Goal: Task Accomplishment & Management: Manage account settings

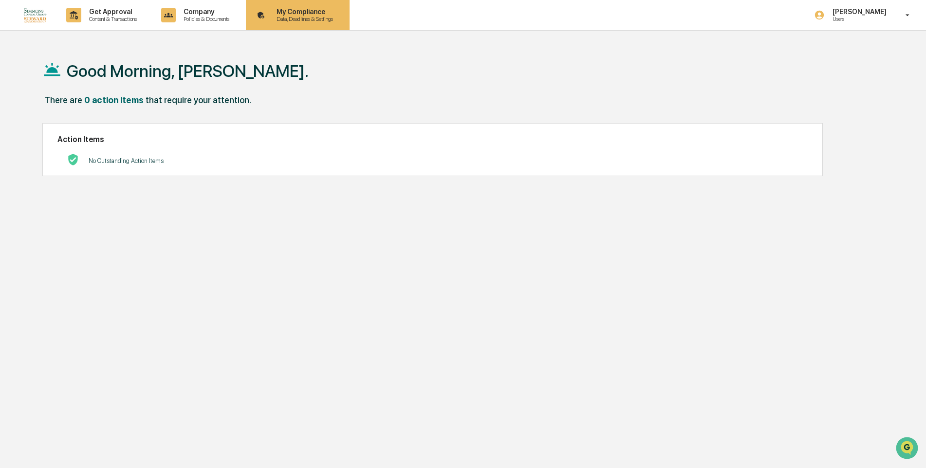
click at [303, 16] on p "Data, Deadlines & Settings" at bounding box center [303, 19] width 69 height 7
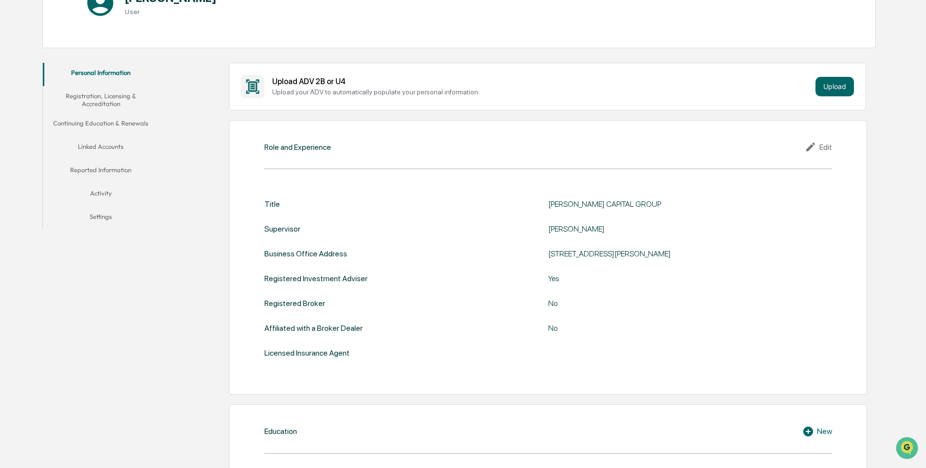
scroll to position [134, 0]
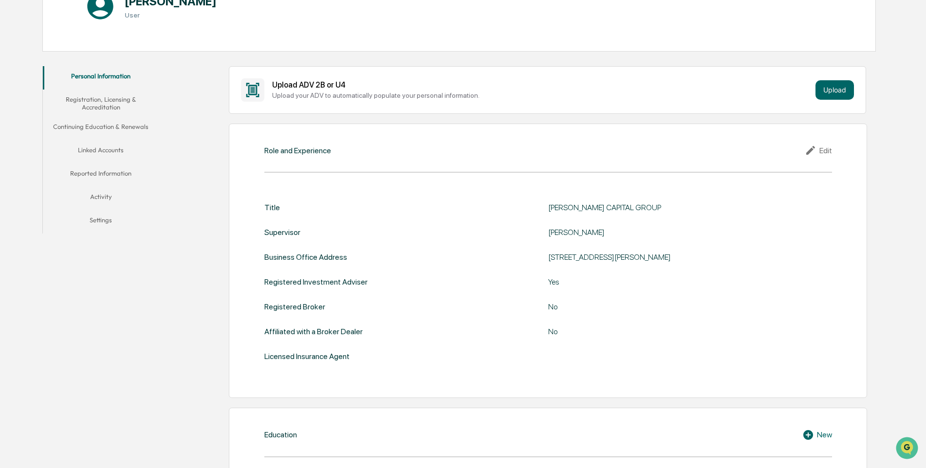
click at [112, 150] on button "Linked Accounts" at bounding box center [101, 151] width 116 height 23
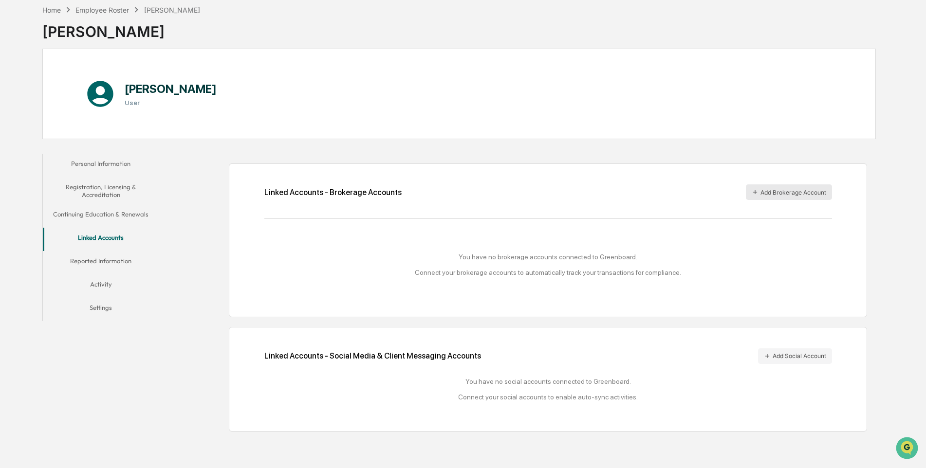
click at [779, 190] on button "Add Brokerage Account" at bounding box center [788, 192] width 86 height 16
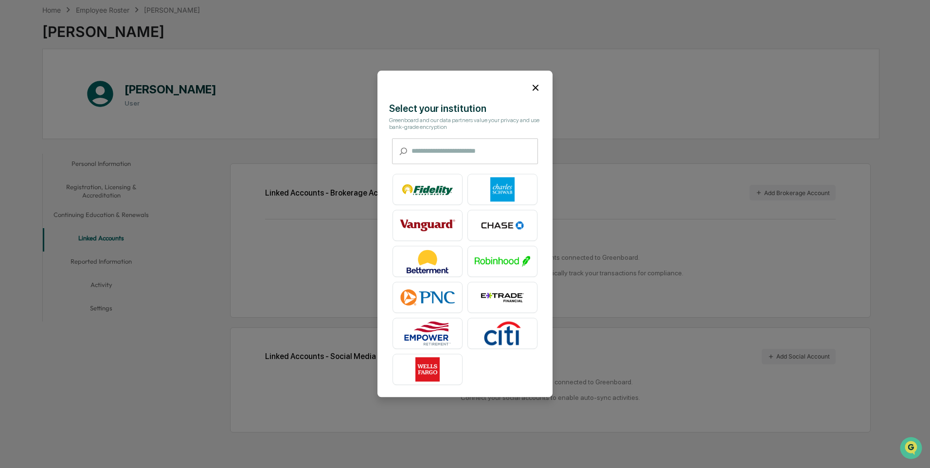
click at [532, 85] on icon at bounding box center [535, 87] width 11 height 11
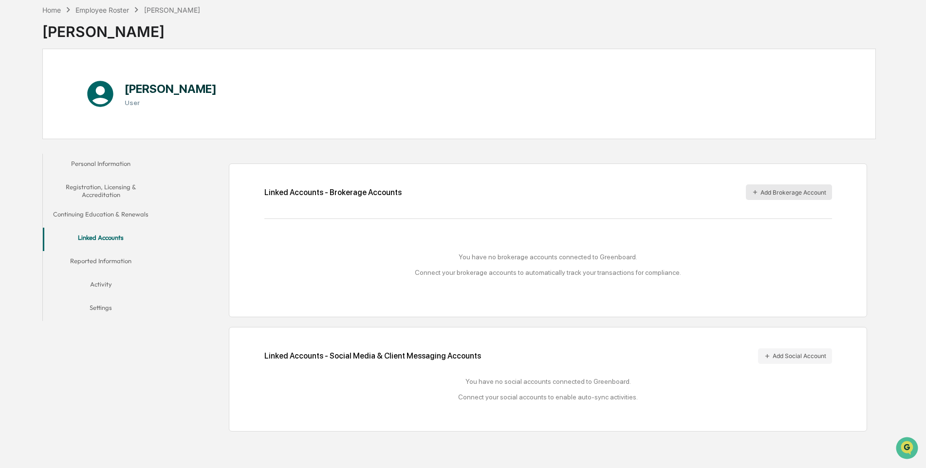
click at [800, 193] on button "Add Brokerage Account" at bounding box center [788, 192] width 86 height 16
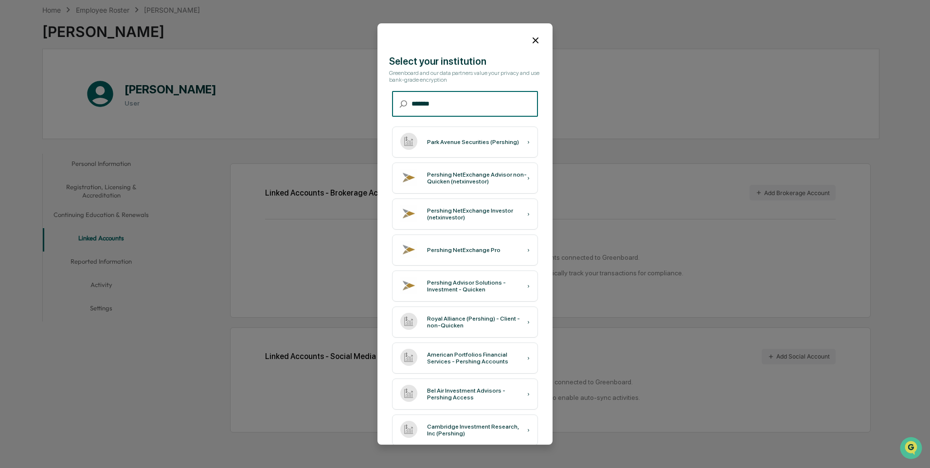
type input "********"
drag, startPoint x: 460, startPoint y: 104, endPoint x: 391, endPoint y: 111, distance: 69.0
click at [392, 110] on div "​ ******** ​" at bounding box center [465, 104] width 146 height 26
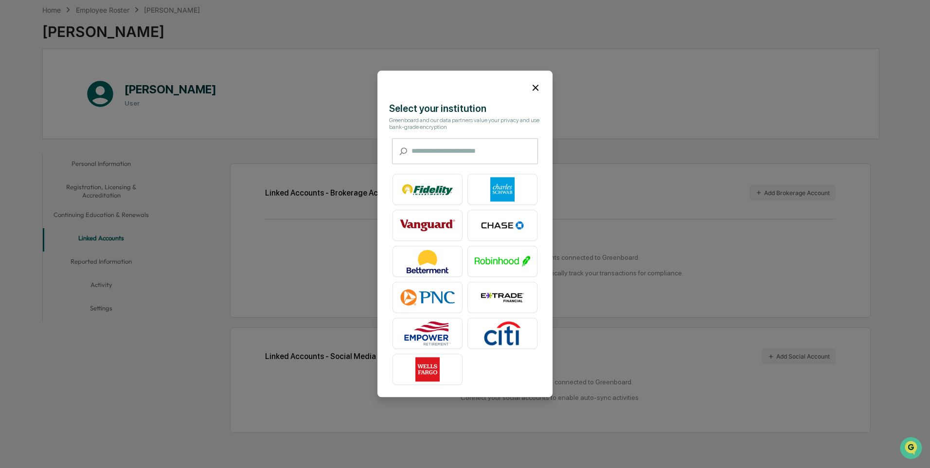
click at [533, 84] on icon at bounding box center [535, 87] width 11 height 11
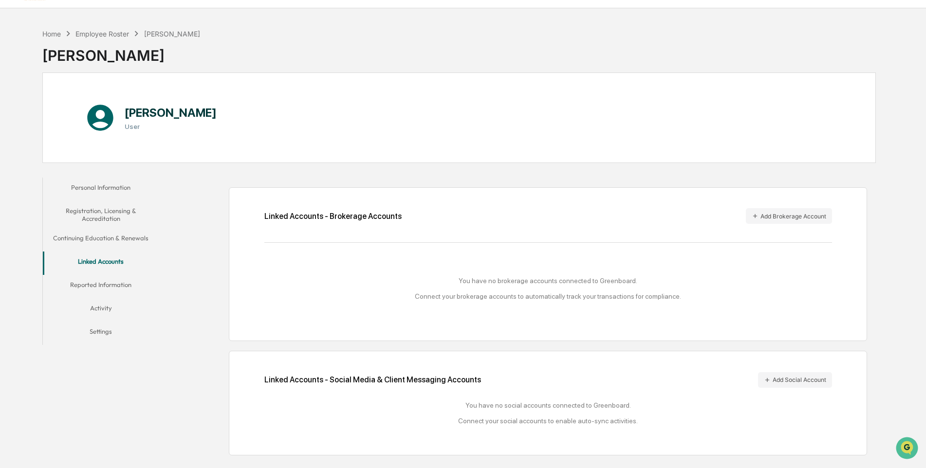
scroll to position [0, 0]
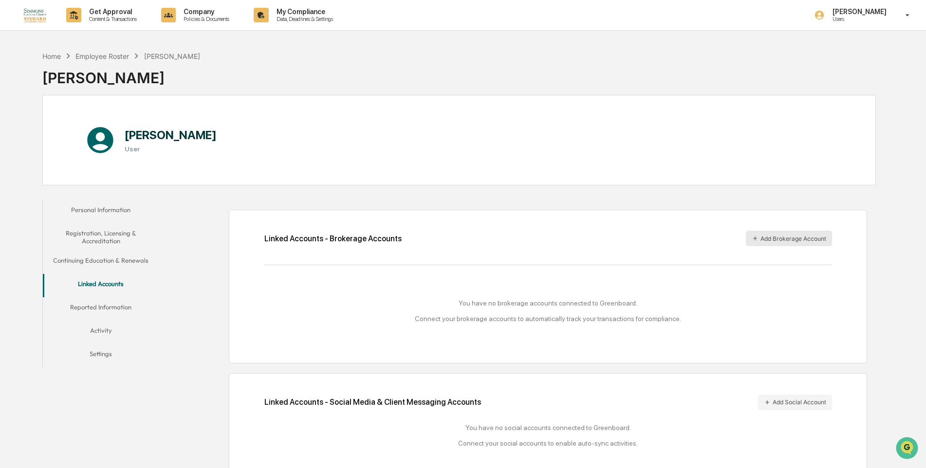
click at [786, 241] on button "Add Brokerage Account" at bounding box center [788, 239] width 86 height 16
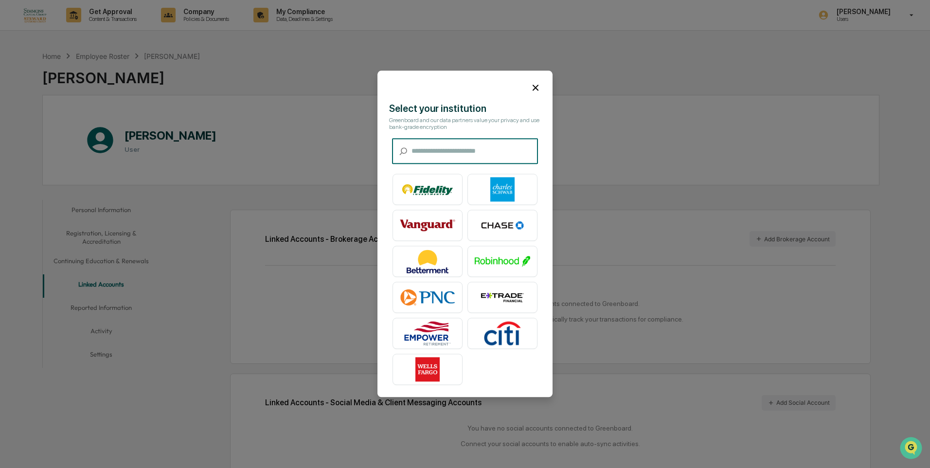
click at [450, 151] on input "text" at bounding box center [475, 152] width 127 height 26
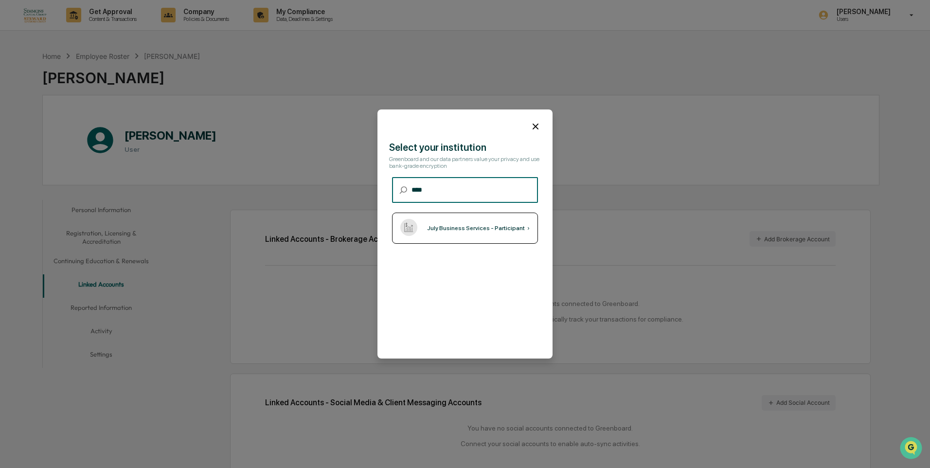
type input "****"
click at [466, 231] on div "July Business Services - Participant" at bounding box center [476, 228] width 98 height 7
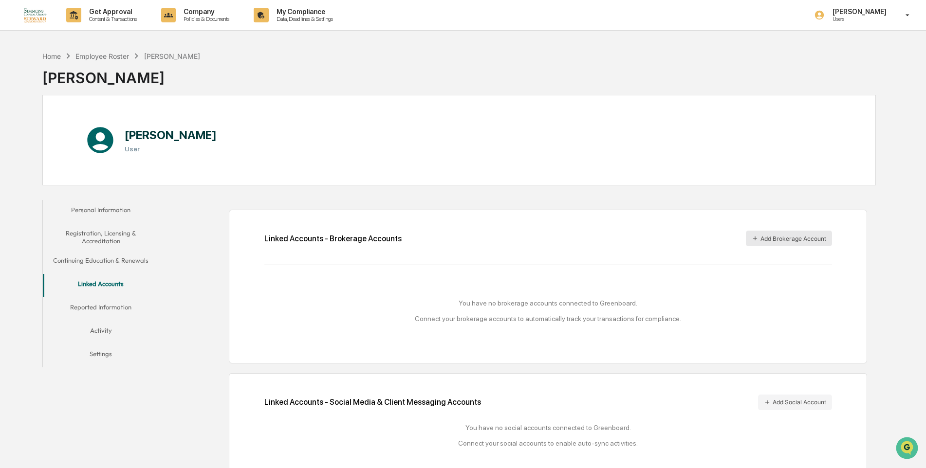
click at [783, 239] on button "Add Brokerage Account" at bounding box center [788, 239] width 86 height 16
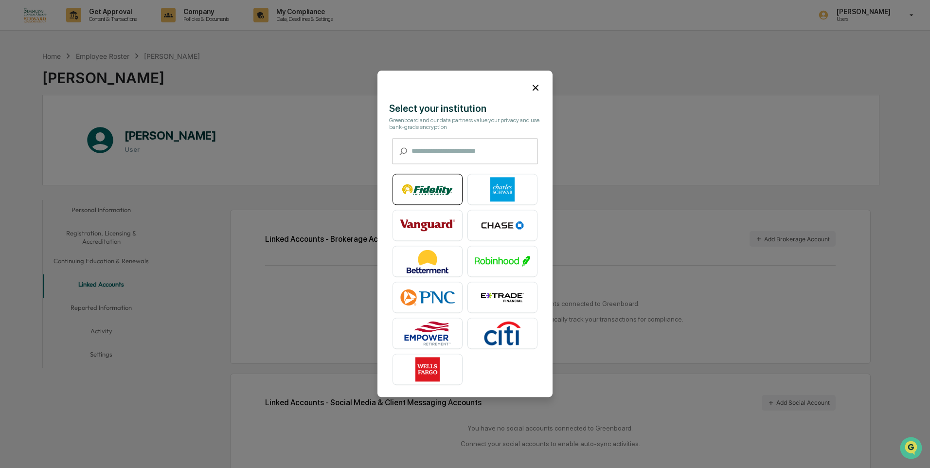
click at [426, 182] on img at bounding box center [427, 190] width 55 height 24
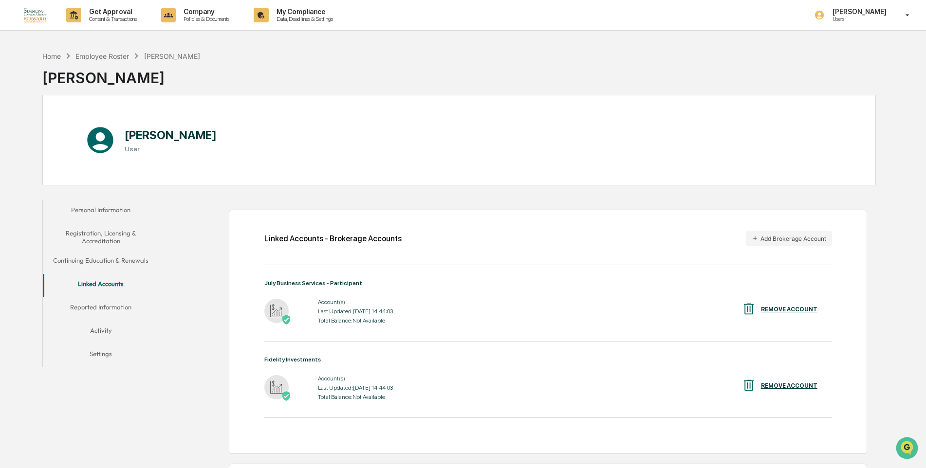
drag, startPoint x: 861, startPoint y: 5, endPoint x: 501, endPoint y: 253, distance: 437.5
click at [501, 253] on div "Linked Accounts - Brokerage Accounts Add Brokerage Account July Business Servic…" at bounding box center [547, 332] width 637 height 244
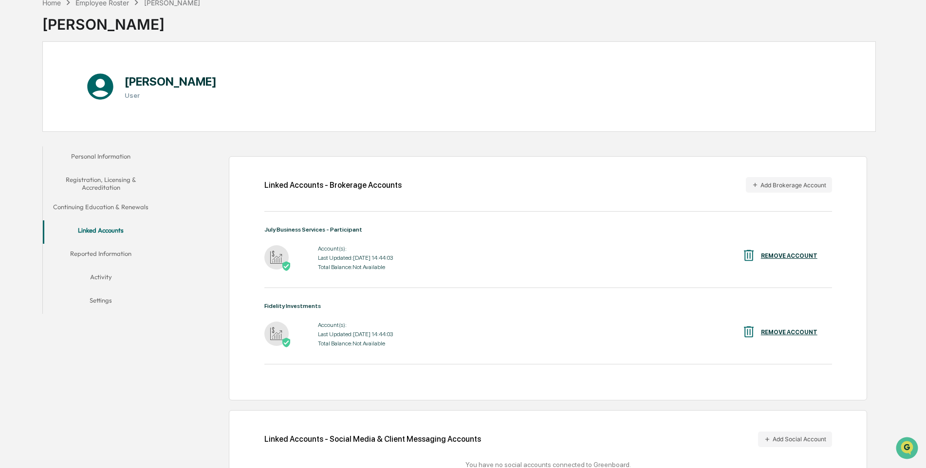
scroll to position [105, 0]
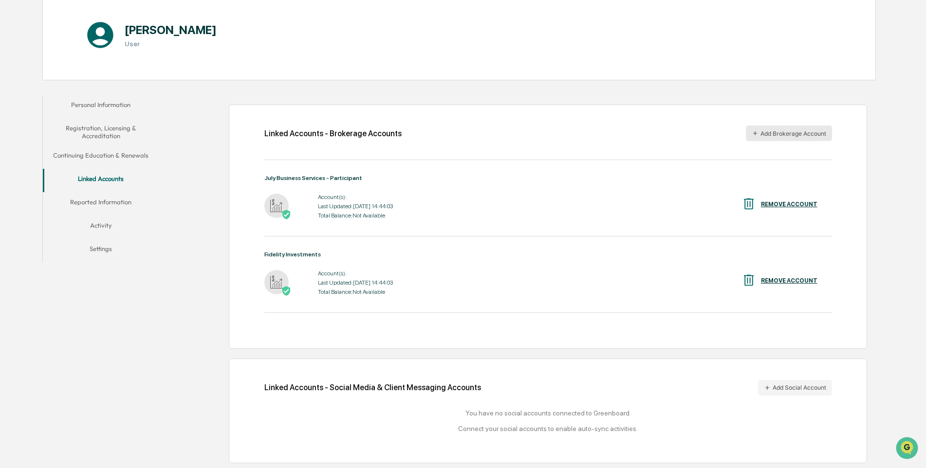
click at [778, 133] on button "Add Brokerage Account" at bounding box center [788, 134] width 86 height 16
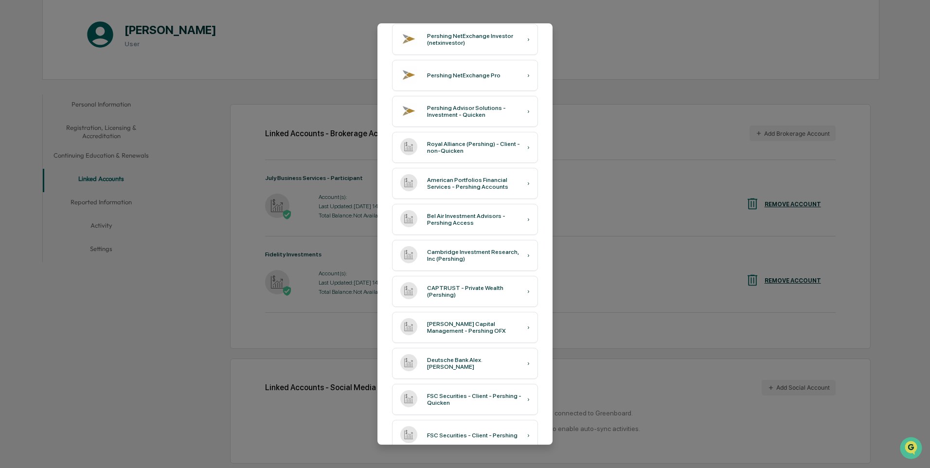
scroll to position [0, 0]
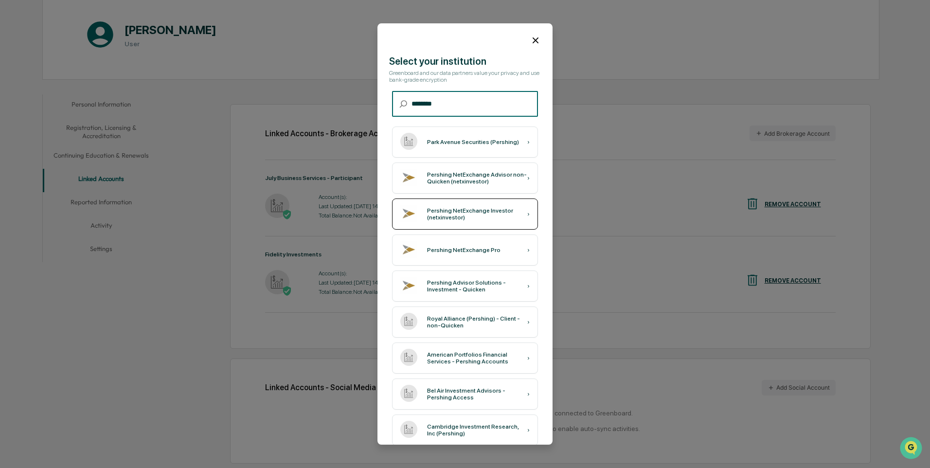
type input "********"
click at [479, 213] on div "Pershing NetExchange Investor (netxinvestor)" at bounding box center [477, 214] width 100 height 14
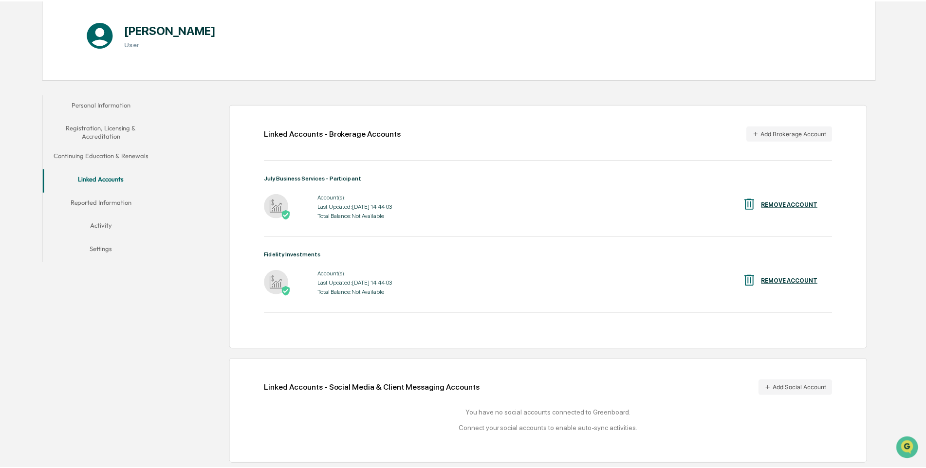
scroll to position [105, 0]
click at [805, 387] on button "Add Social Account" at bounding box center [795, 388] width 74 height 16
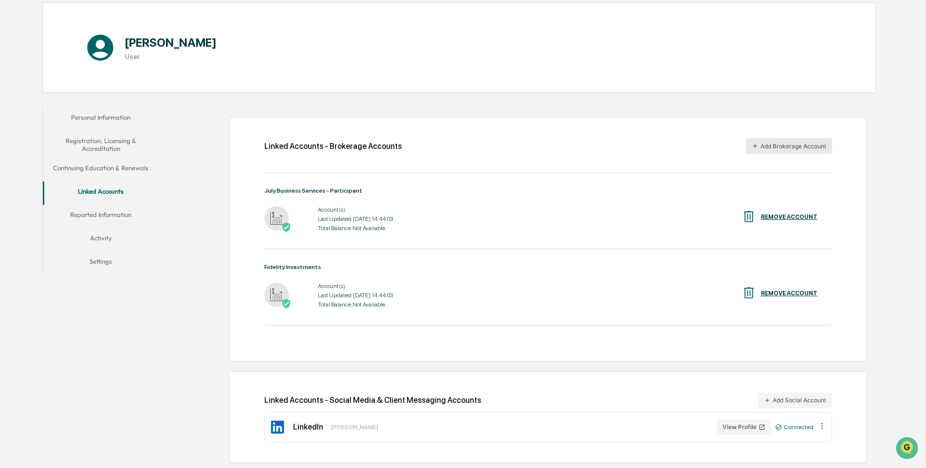
click at [780, 147] on button "Add Brokerage Account" at bounding box center [788, 146] width 86 height 16
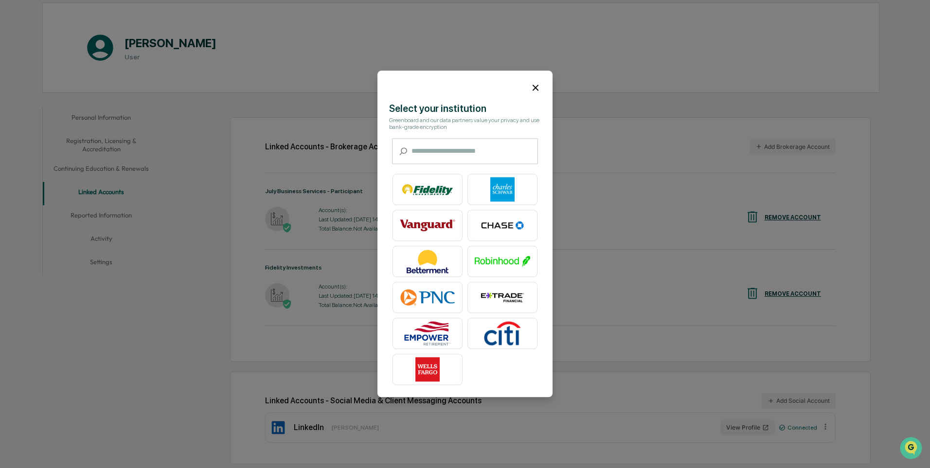
click at [533, 86] on icon at bounding box center [536, 88] width 6 height 6
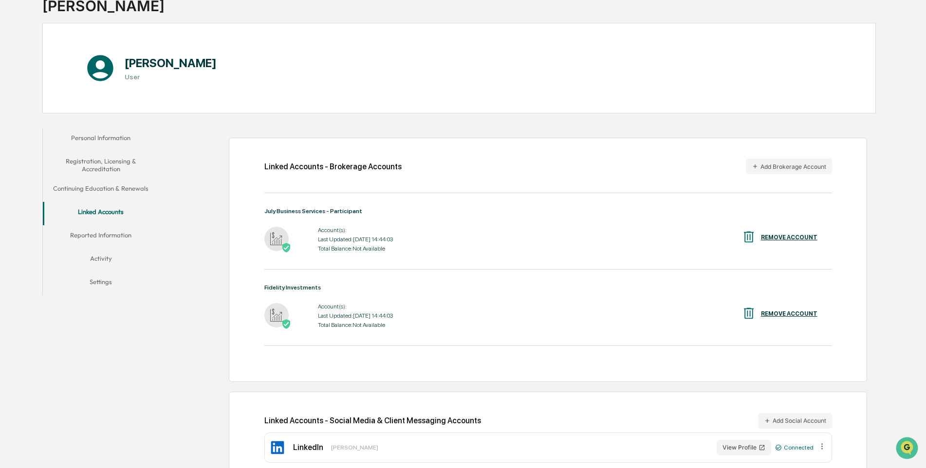
scroll to position [0, 0]
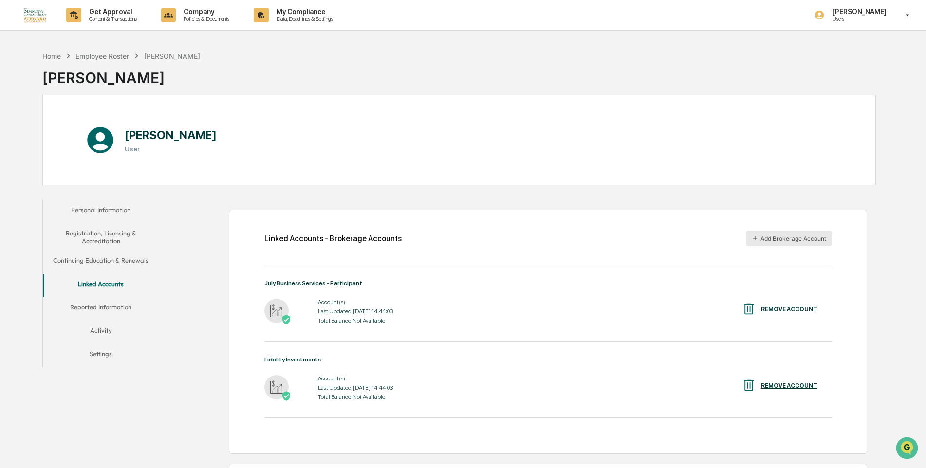
click at [806, 236] on button "Add Brokerage Account" at bounding box center [788, 239] width 86 height 16
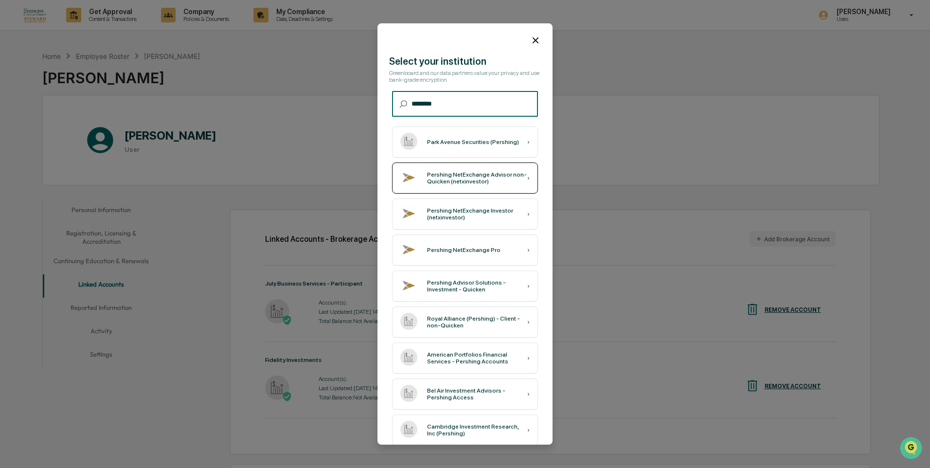
type input "********"
click at [497, 174] on div "Pershing NetExchange Advisor non-Quicken (netxinvestor)" at bounding box center [477, 178] width 100 height 14
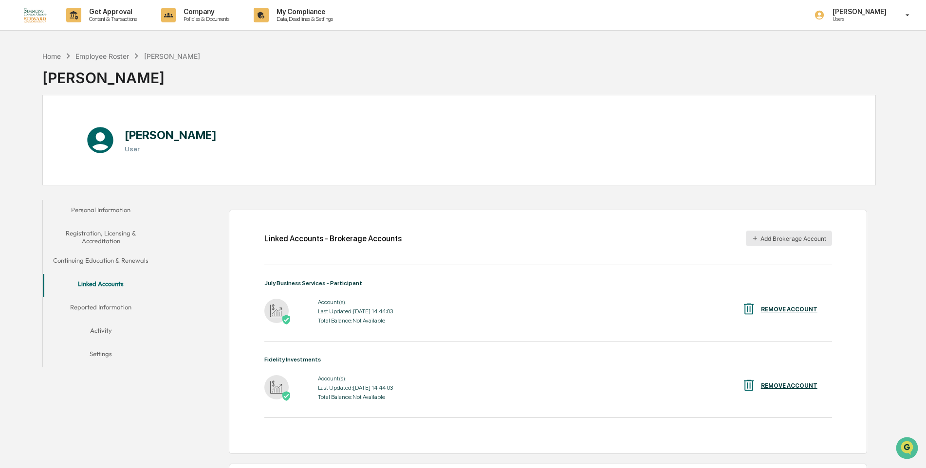
click at [782, 236] on button "Add Brokerage Account" at bounding box center [788, 239] width 86 height 16
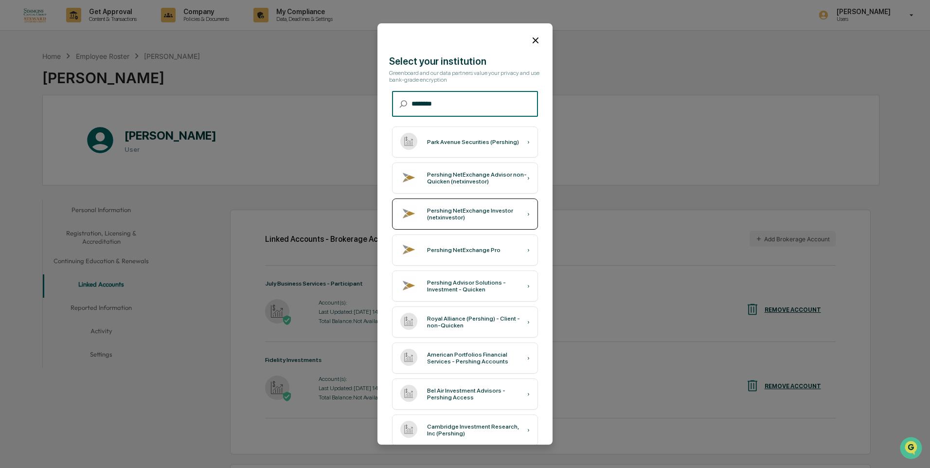
type input "********"
click at [484, 214] on div "Pershing NetExchange Investor (netxinvestor)" at bounding box center [477, 214] width 100 height 14
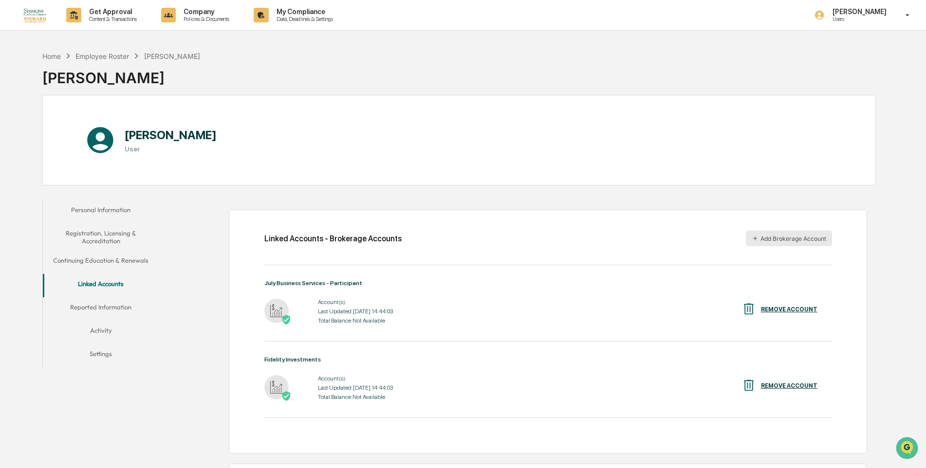
click at [801, 238] on button "Add Brokerage Account" at bounding box center [788, 239] width 86 height 16
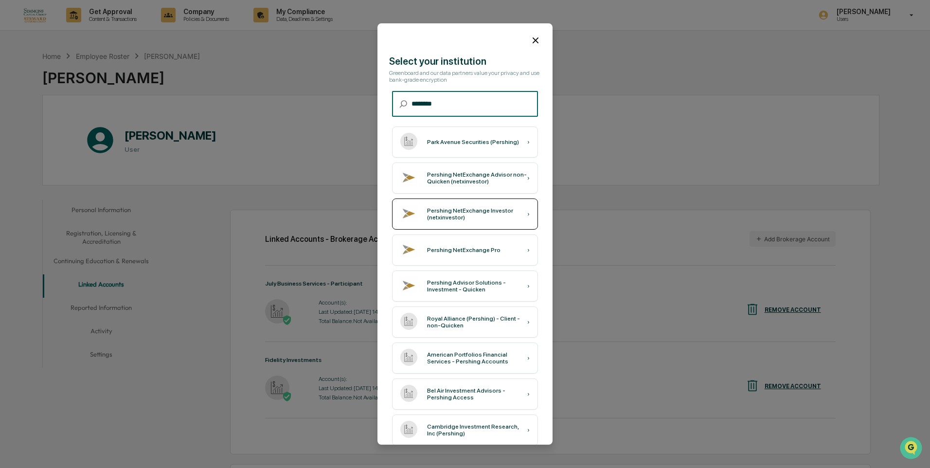
type input "********"
click at [493, 212] on div "Pershing NetExchange Investor (netxinvestor)" at bounding box center [477, 214] width 100 height 14
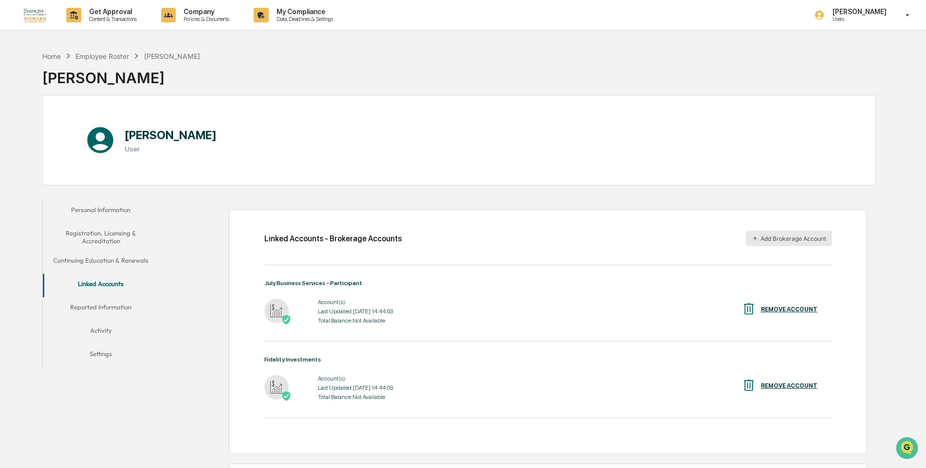
click at [779, 237] on button "Add Brokerage Account" at bounding box center [788, 239] width 86 height 16
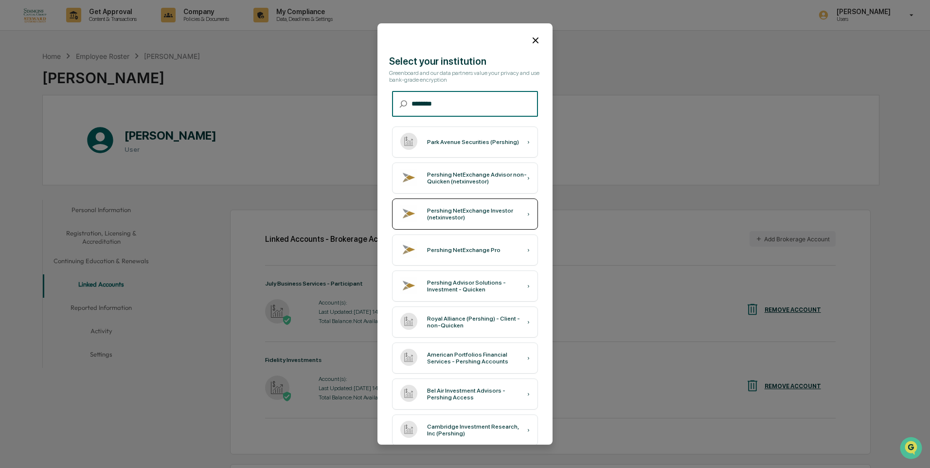
type input "********"
click at [487, 202] on div "Pershing NetExchange Investor (netxinvestor) ›" at bounding box center [465, 214] width 146 height 31
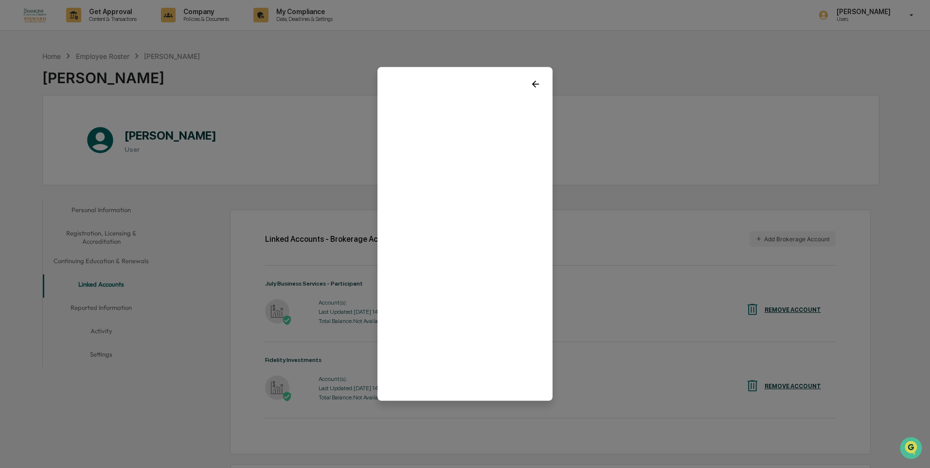
click at [531, 79] on icon at bounding box center [535, 84] width 11 height 11
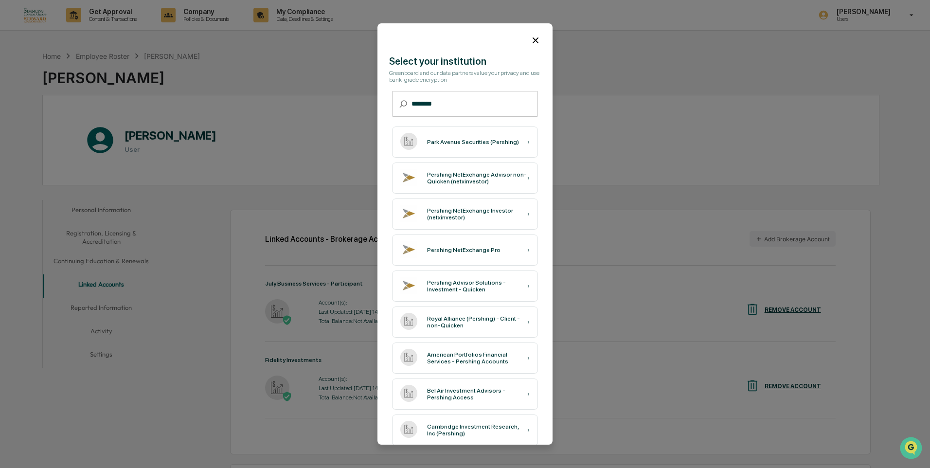
click at [532, 40] on icon at bounding box center [535, 40] width 11 height 11
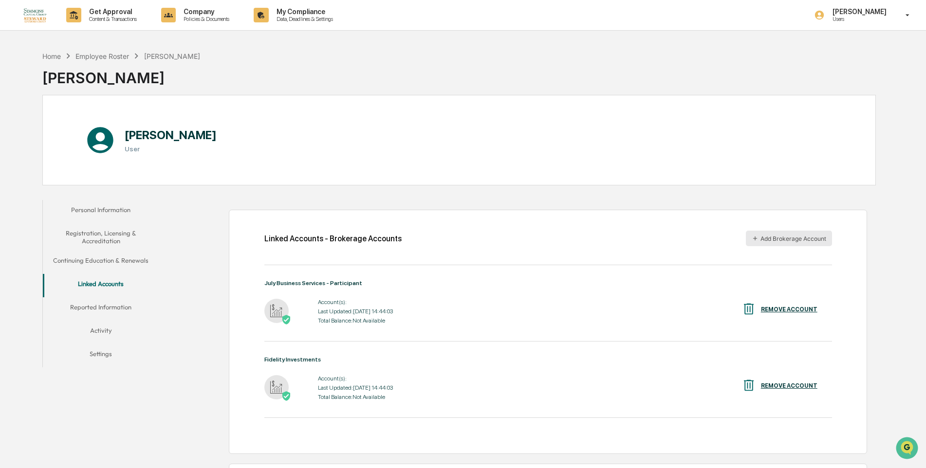
click at [809, 236] on button "Add Brokerage Account" at bounding box center [788, 239] width 86 height 16
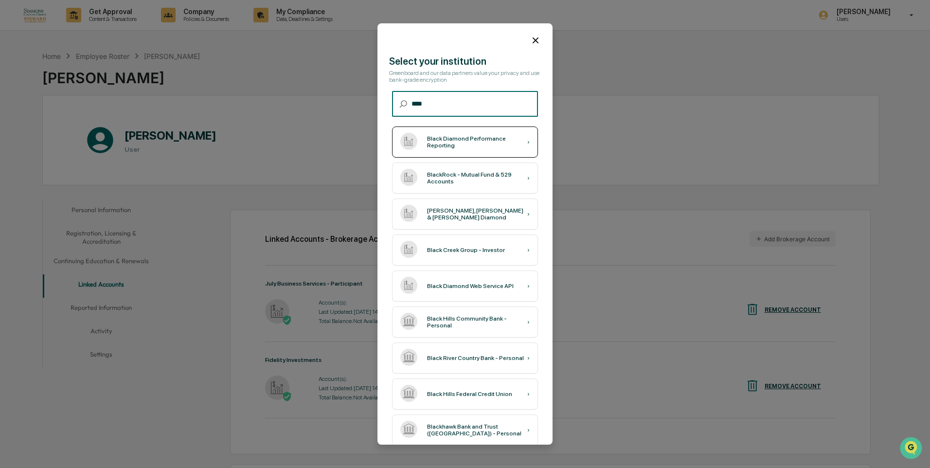
type input "****"
click at [493, 141] on div "Black Diamond Performance Reporting" at bounding box center [477, 142] width 100 height 14
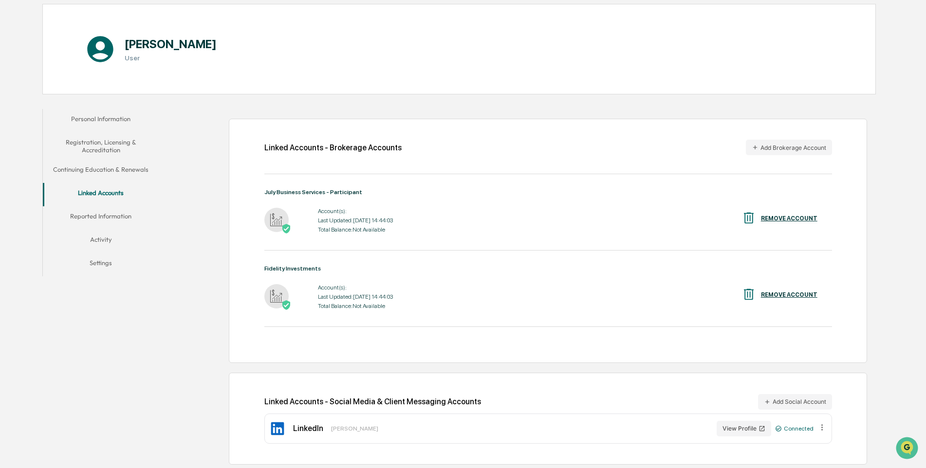
scroll to position [92, 0]
